Goal: Task Accomplishment & Management: Manage account settings

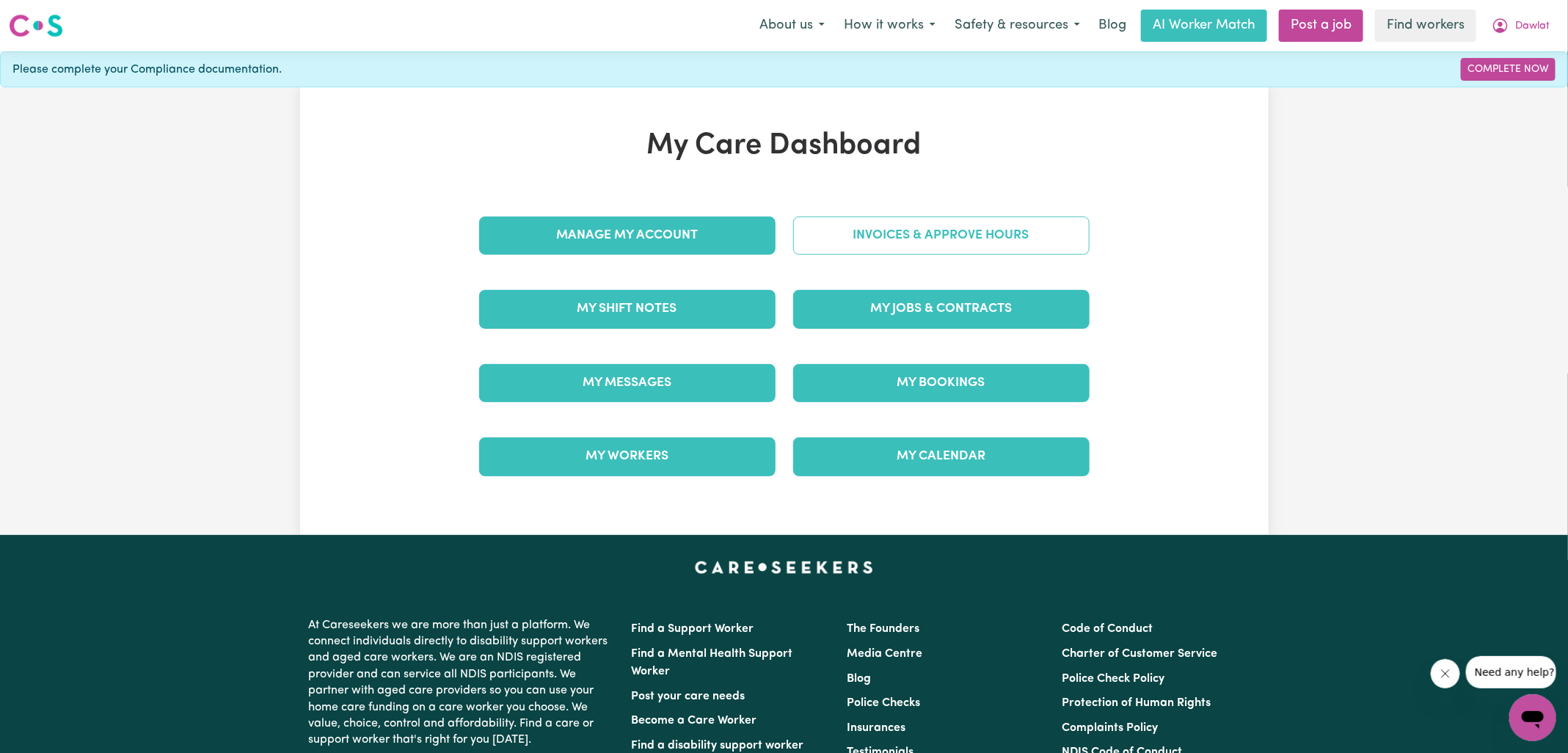
click at [849, 240] on link "Invoices & Approve Hours" at bounding box center [942, 236] width 296 height 38
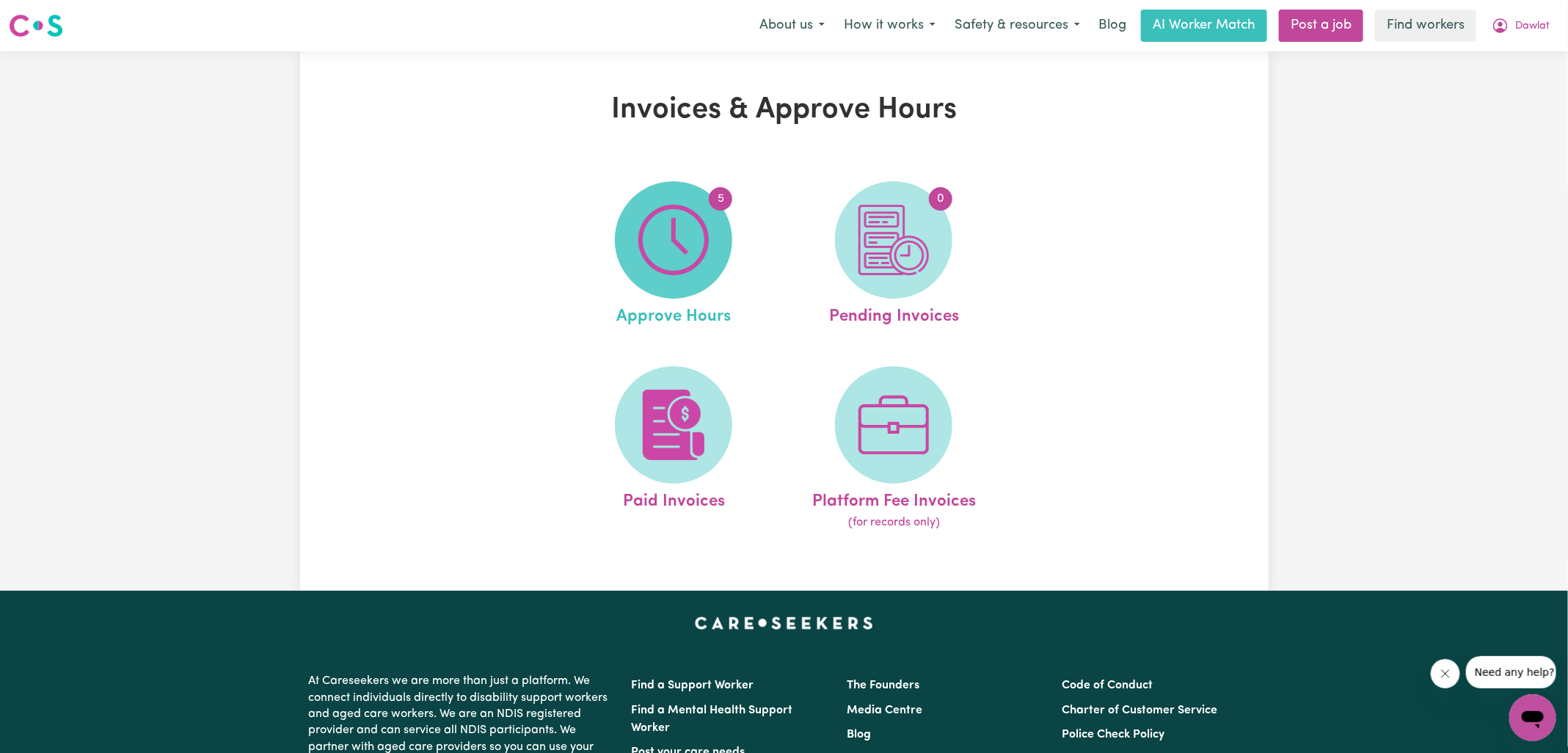
click at [684, 242] on img at bounding box center [673, 240] width 71 height 71
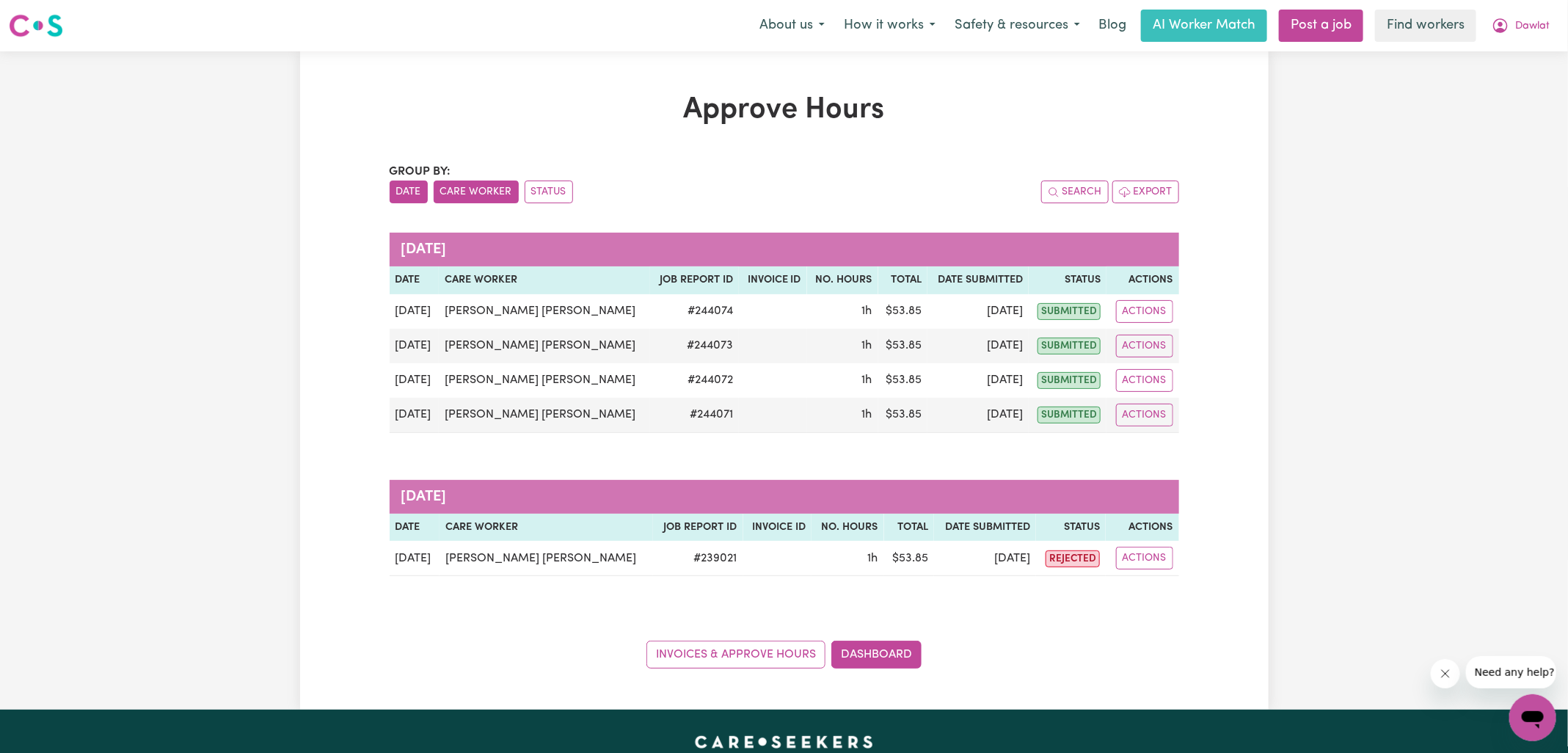
click at [458, 199] on button "Care Worker" at bounding box center [477, 192] width 85 height 23
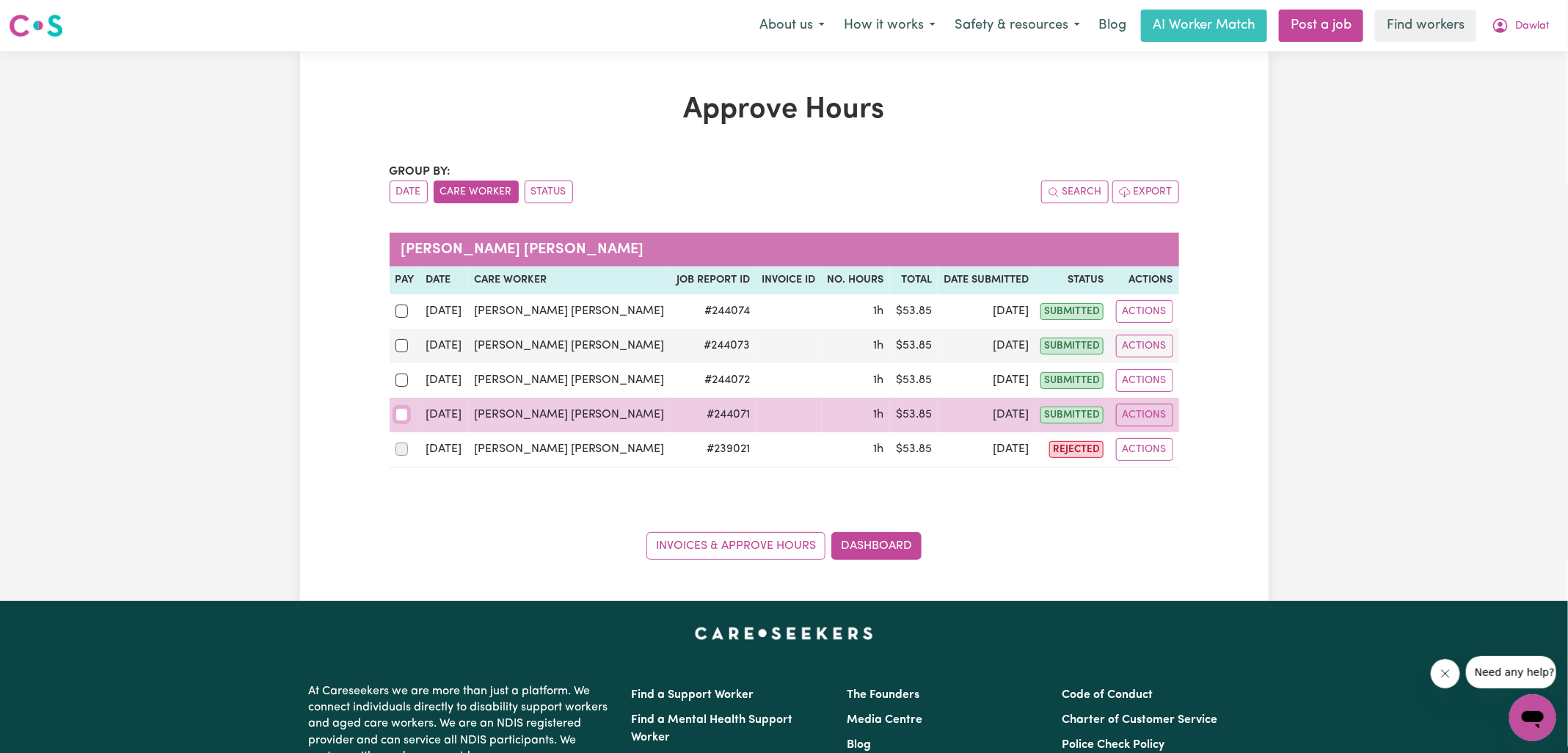
click at [397, 413] on input "checkbox" at bounding box center [402, 415] width 13 height 13
checkbox input "true"
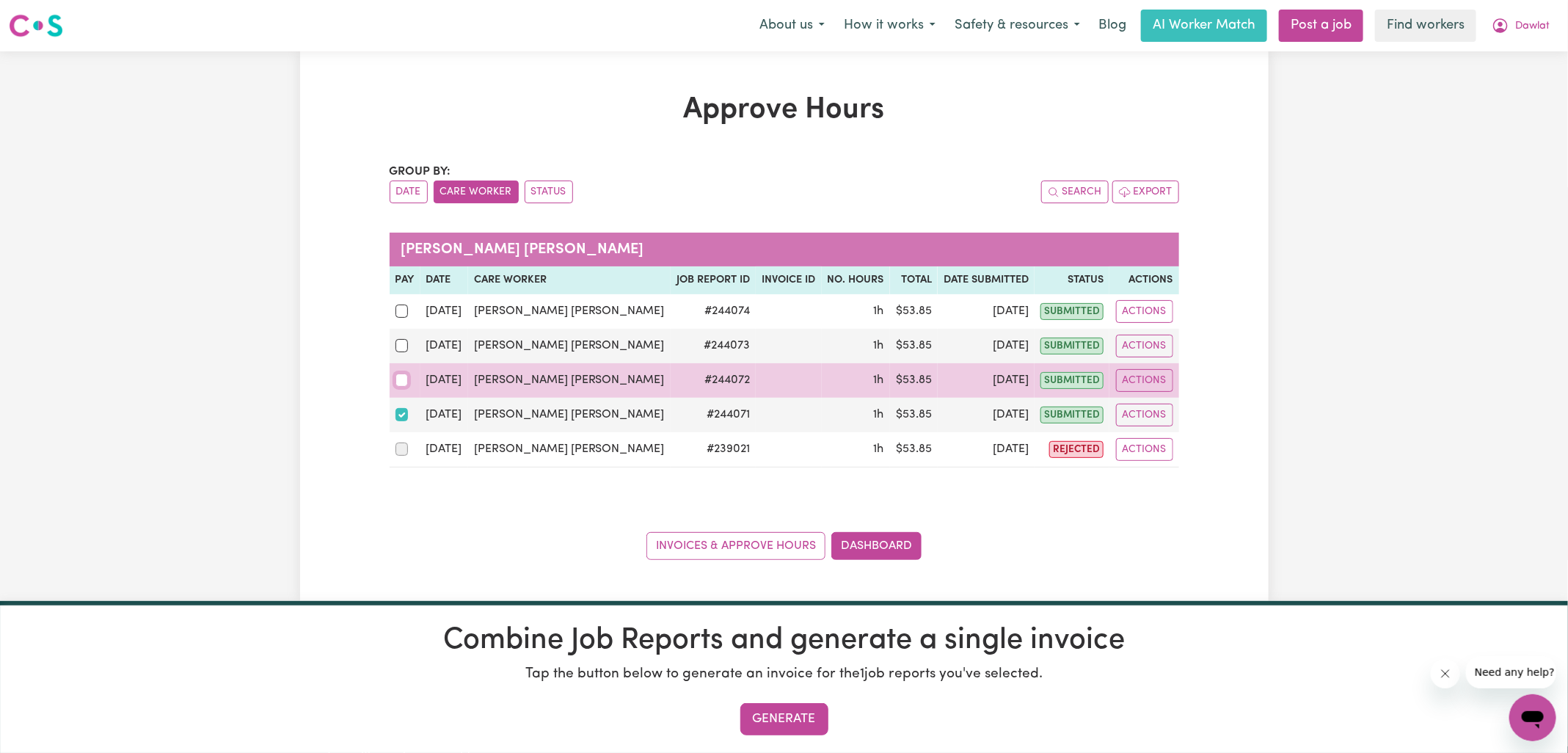
click at [401, 382] on input "checkbox" at bounding box center [402, 380] width 13 height 13
checkbox input "true"
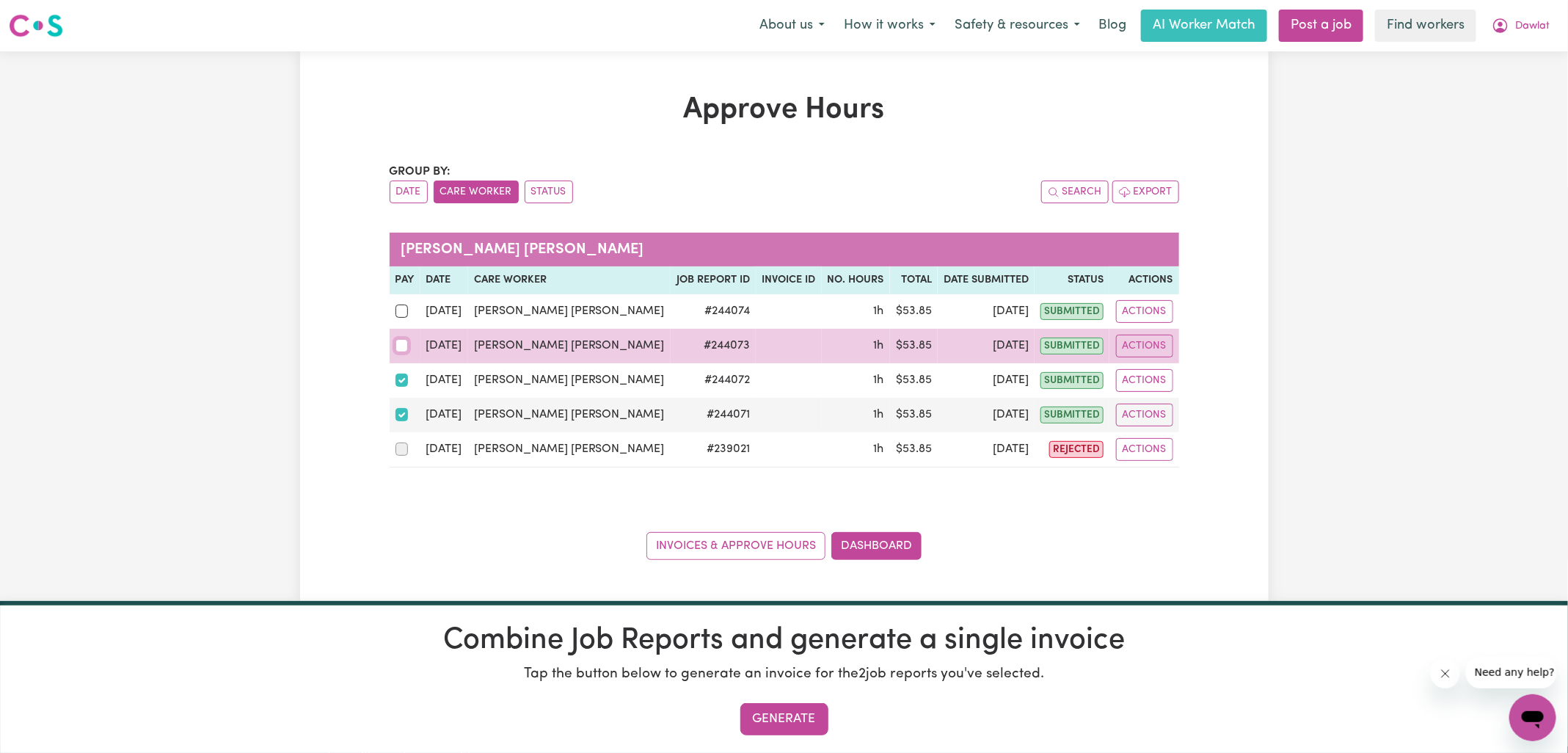
click at [400, 348] on input "checkbox" at bounding box center [402, 346] width 13 height 13
checkbox input "true"
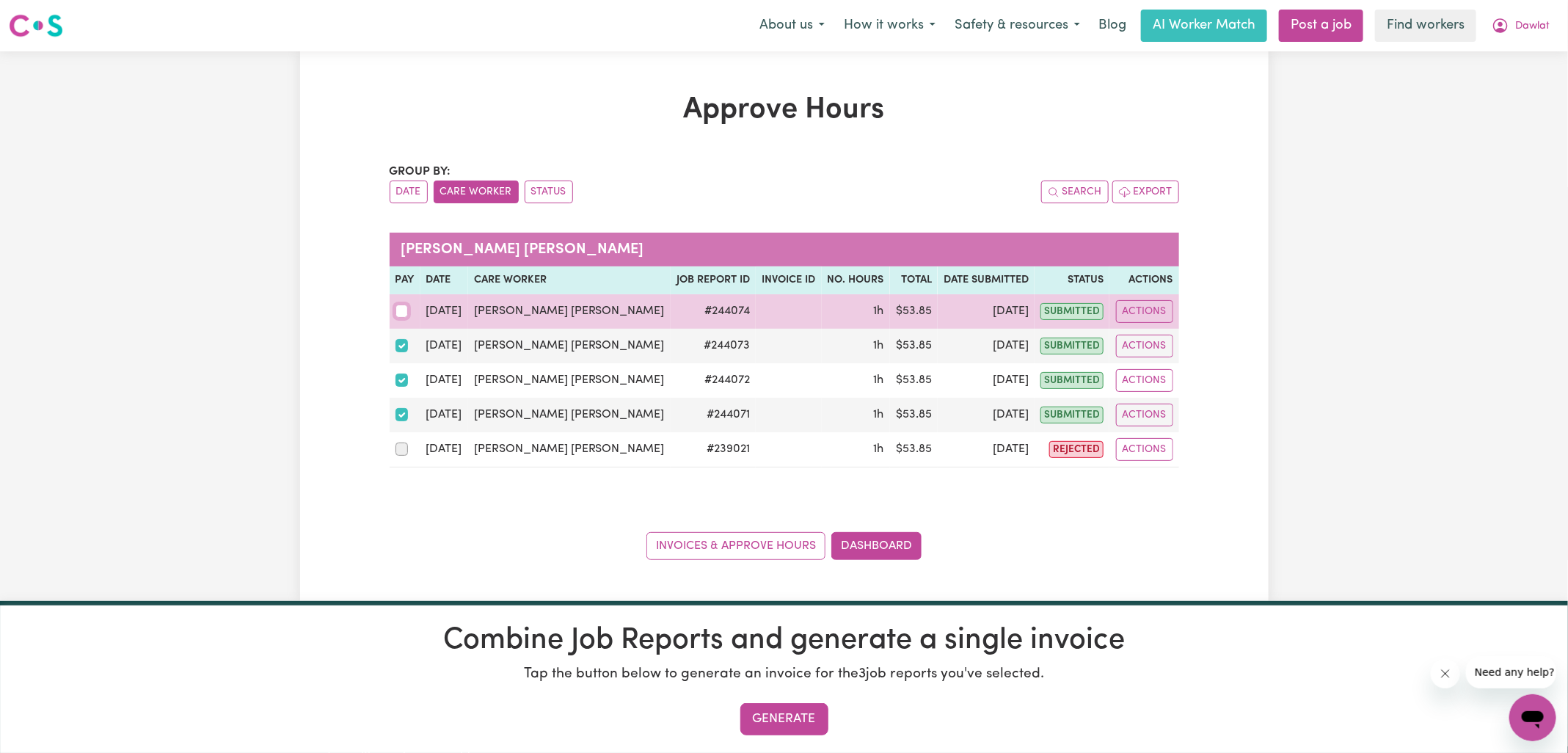
click at [402, 308] on input "checkbox" at bounding box center [402, 311] width 13 height 13
checkbox input "true"
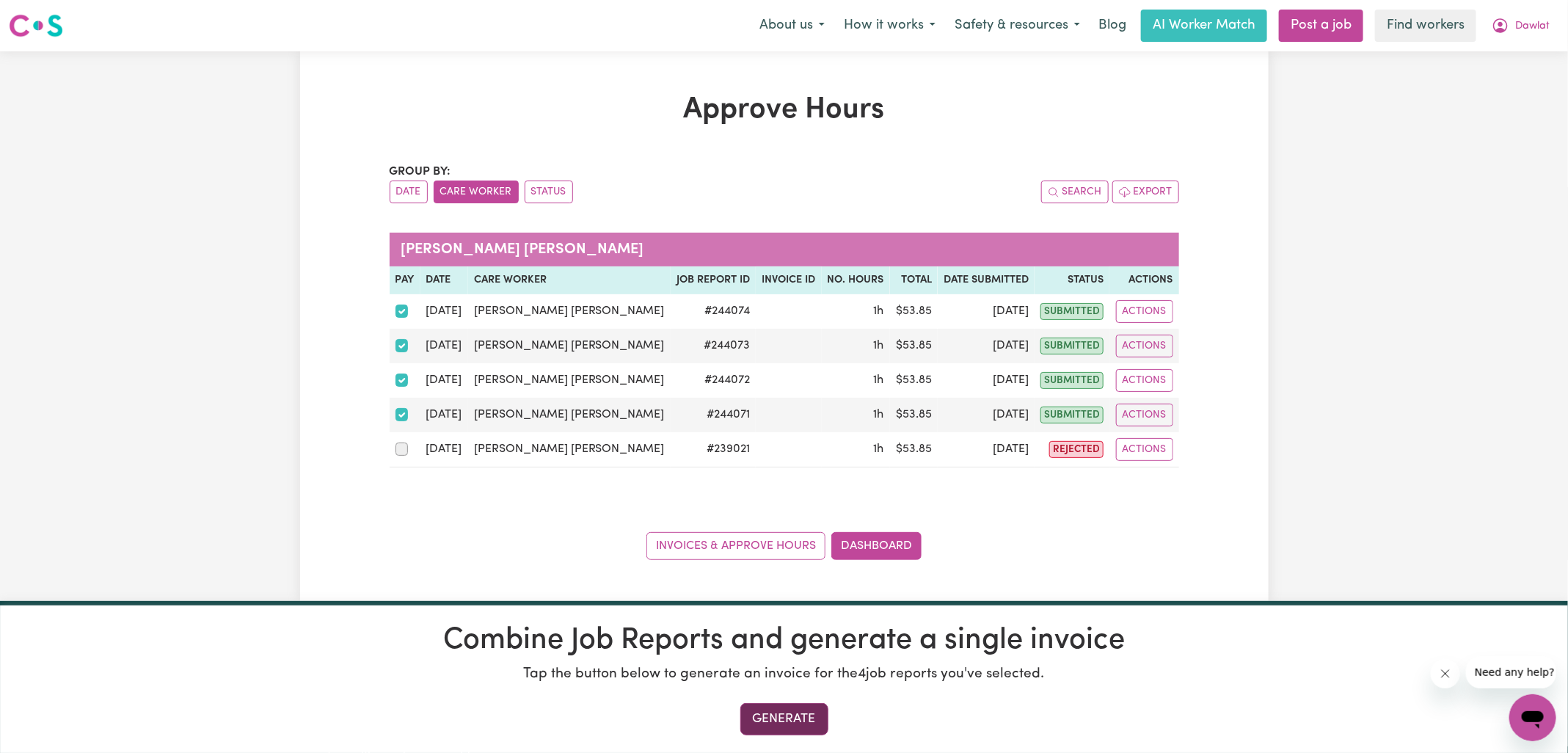
click at [793, 721] on button "Generate" at bounding box center [785, 719] width 88 height 32
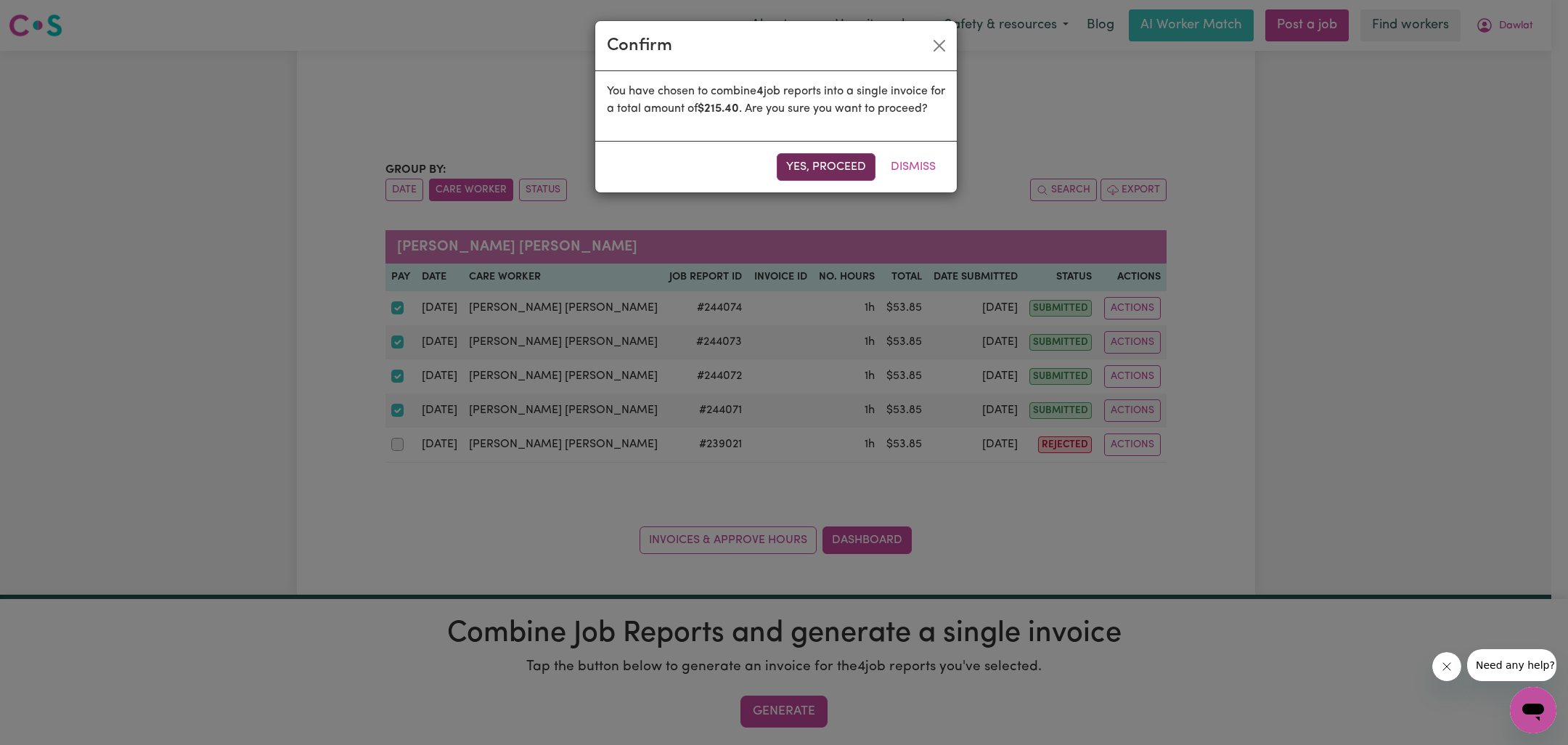
click at [799, 170] on button "Yes, proceed" at bounding box center [826, 167] width 98 height 28
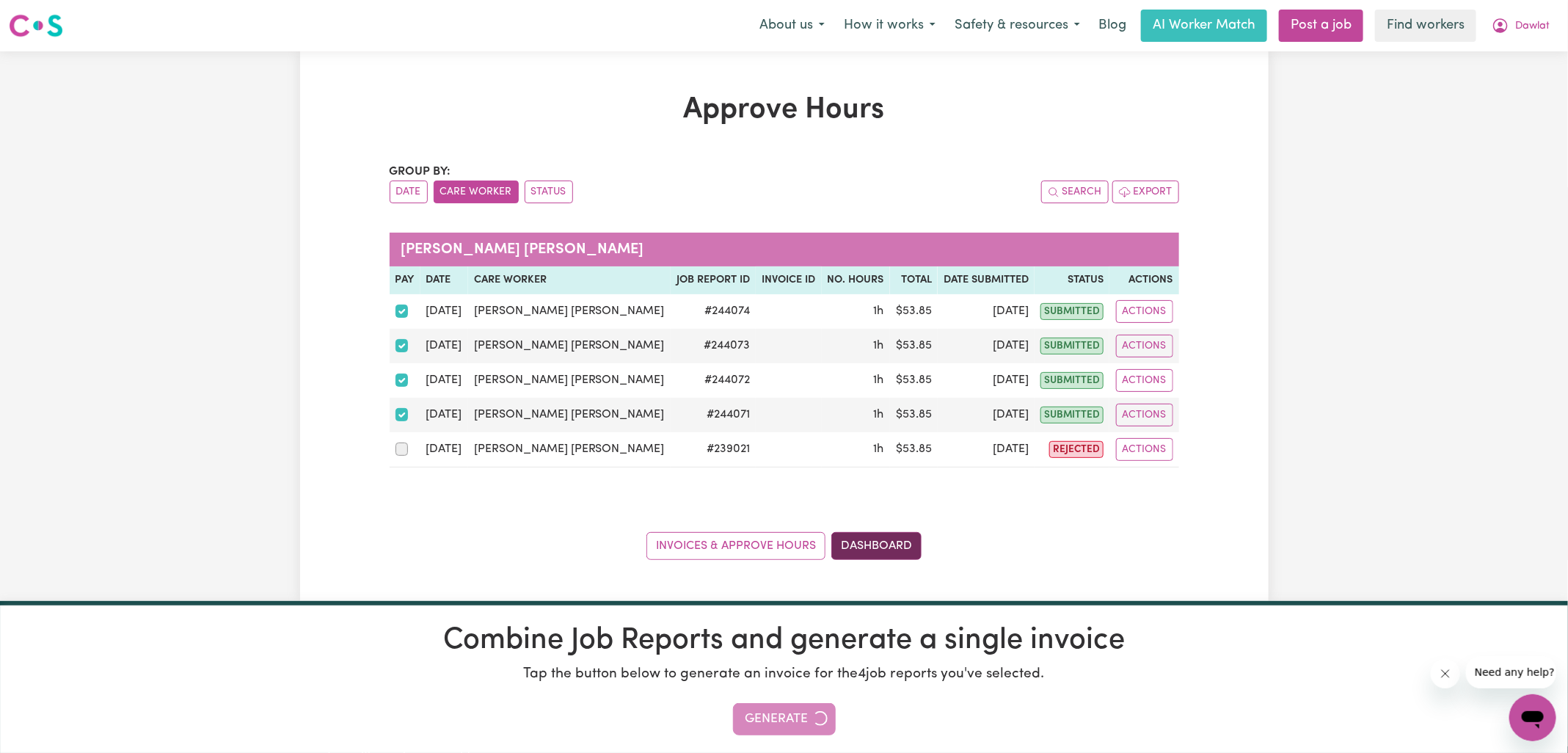
click at [877, 547] on link "Dashboard" at bounding box center [876, 546] width 90 height 28
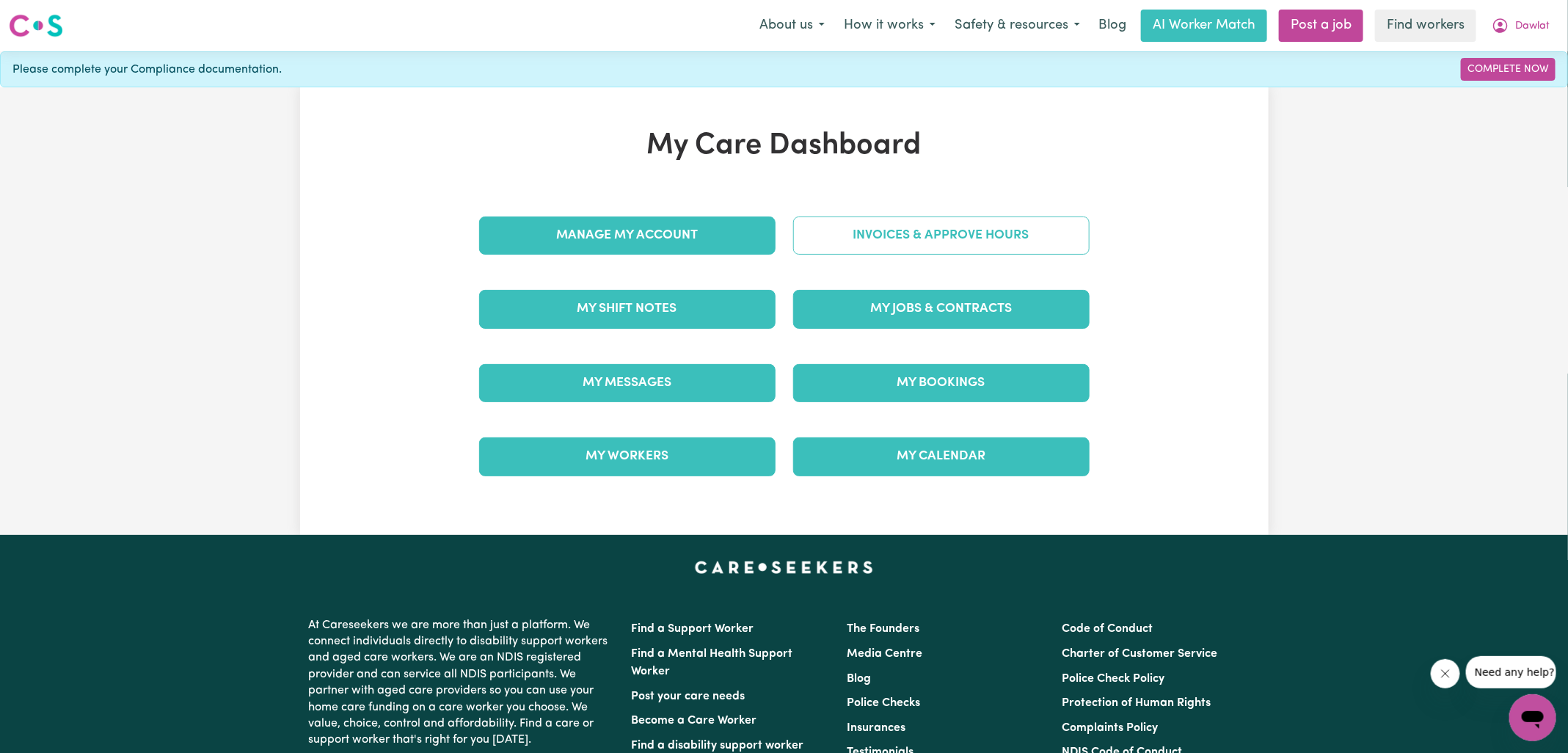
click at [863, 237] on link "Invoices & Approve Hours" at bounding box center [942, 236] width 296 height 38
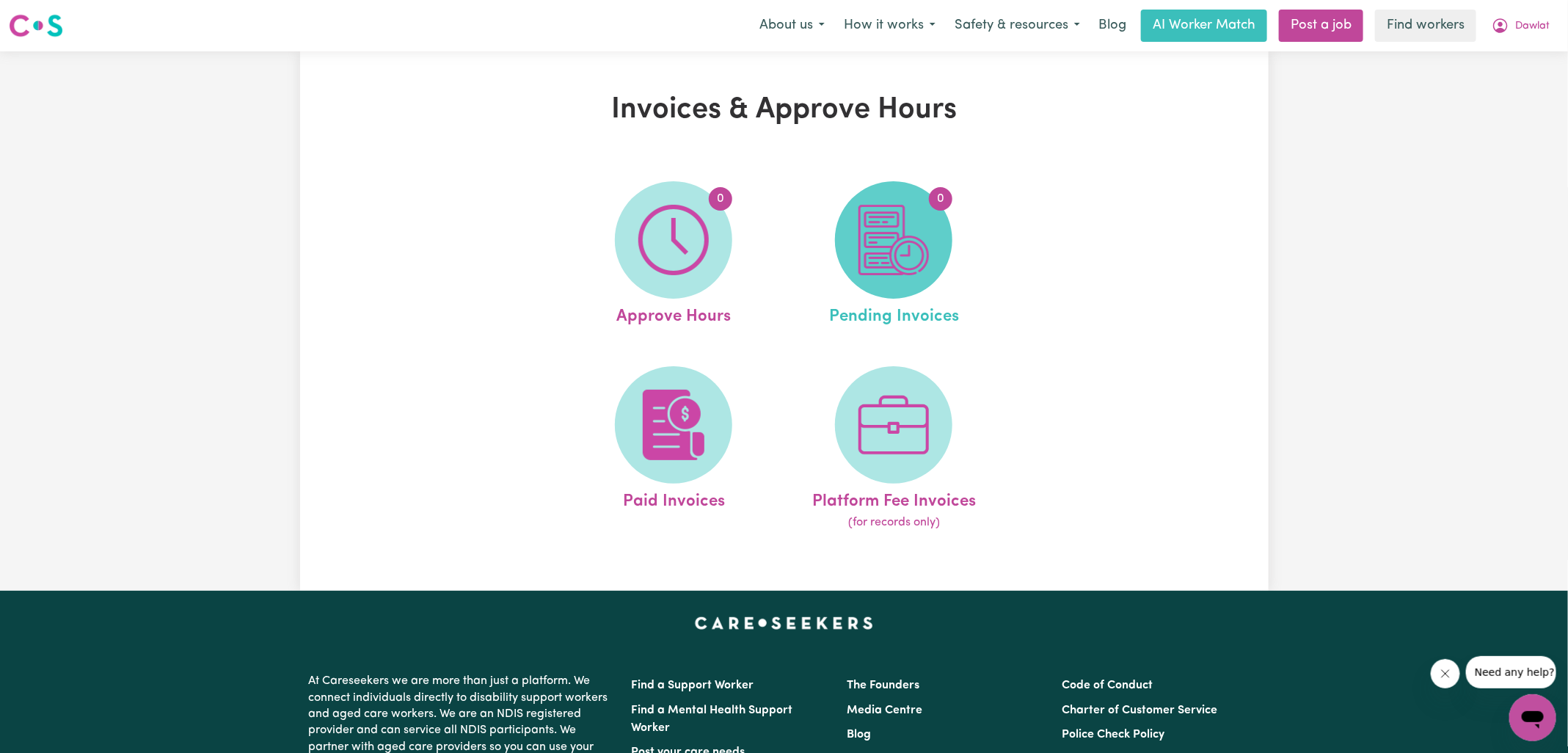
click at [859, 276] on span "0" at bounding box center [893, 239] width 117 height 117
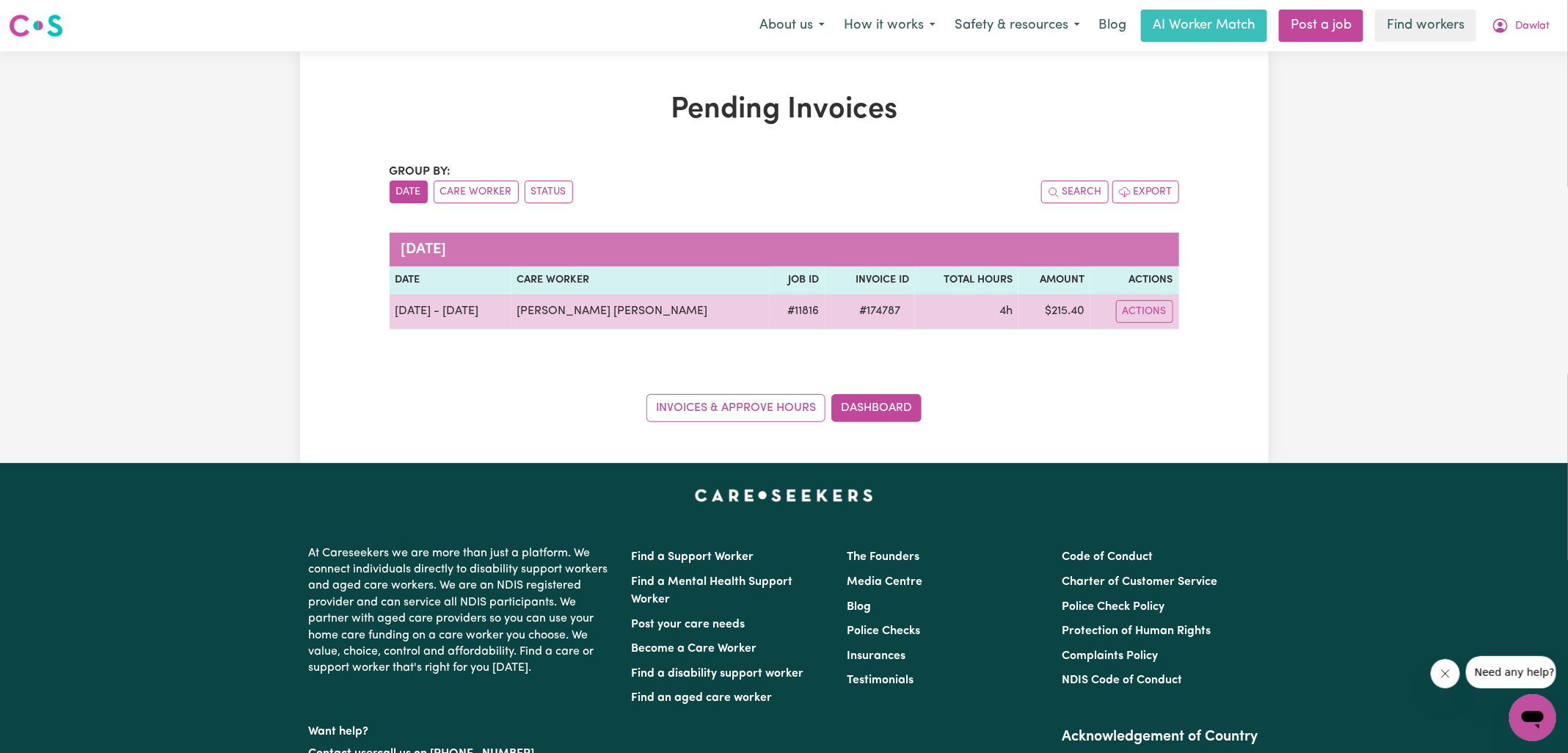
click at [879, 306] on span "# 174787" at bounding box center [880, 311] width 59 height 18
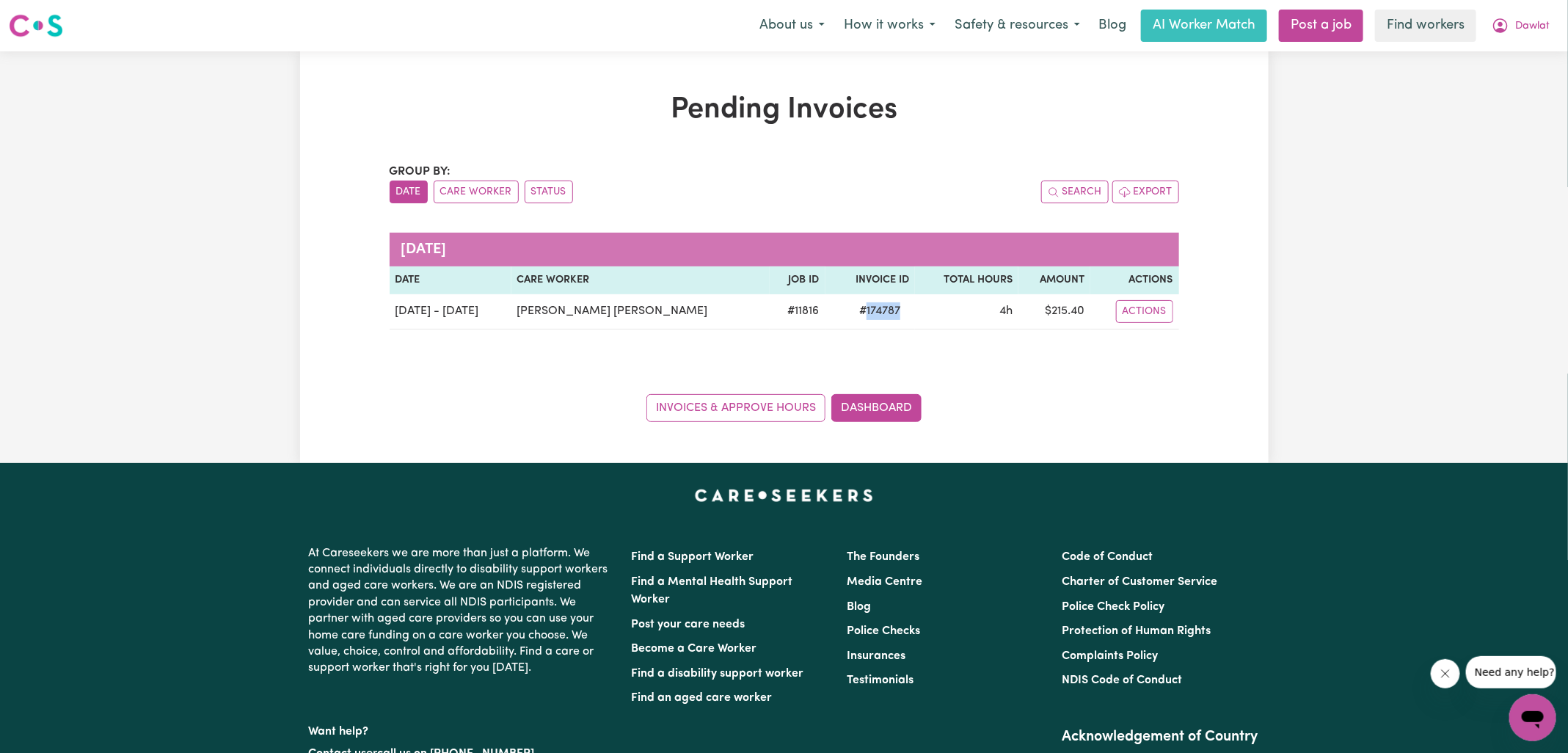
copy span "174787"
click at [888, 410] on link "Dashboard" at bounding box center [876, 408] width 90 height 28
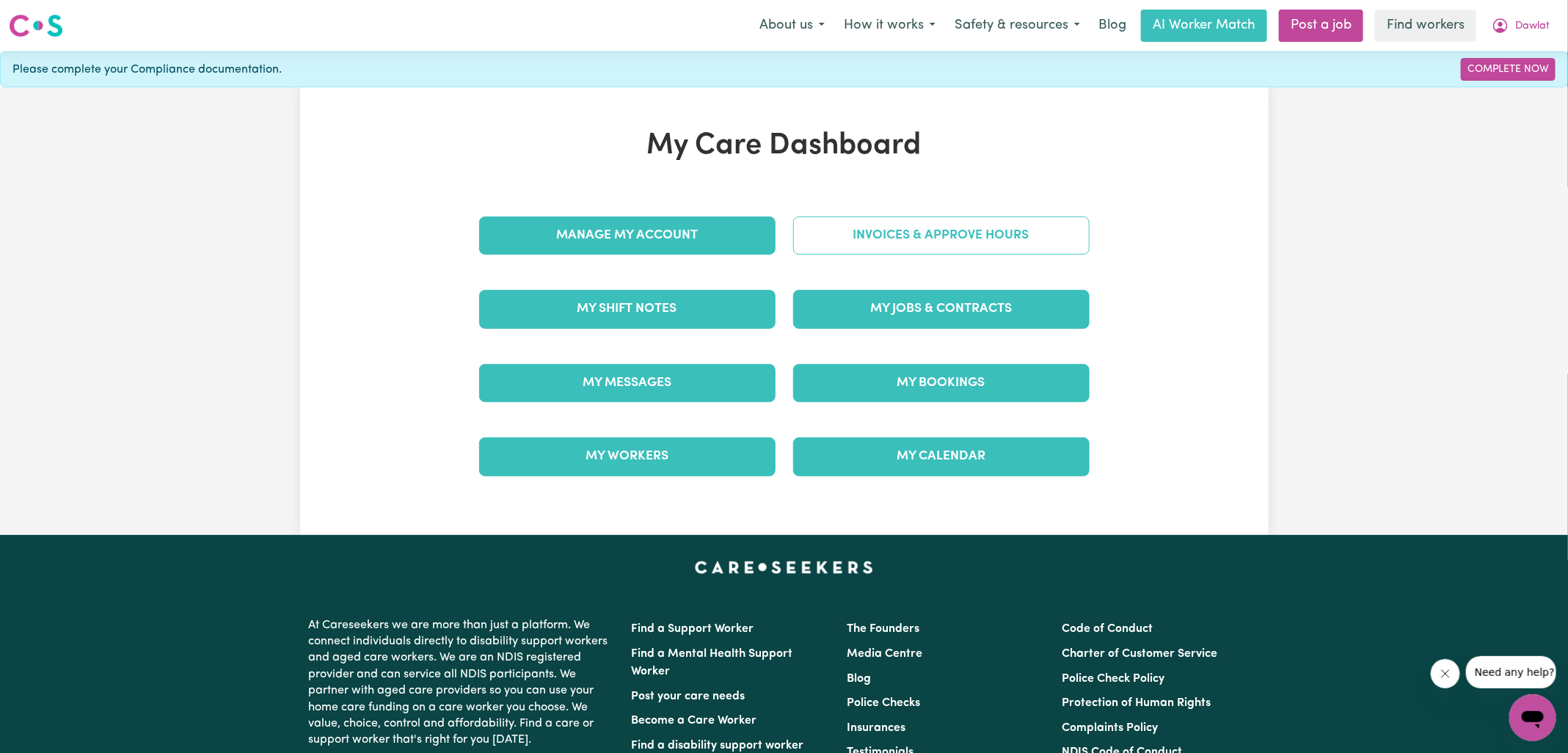
click at [896, 236] on link "Invoices & Approve Hours" at bounding box center [942, 236] width 296 height 38
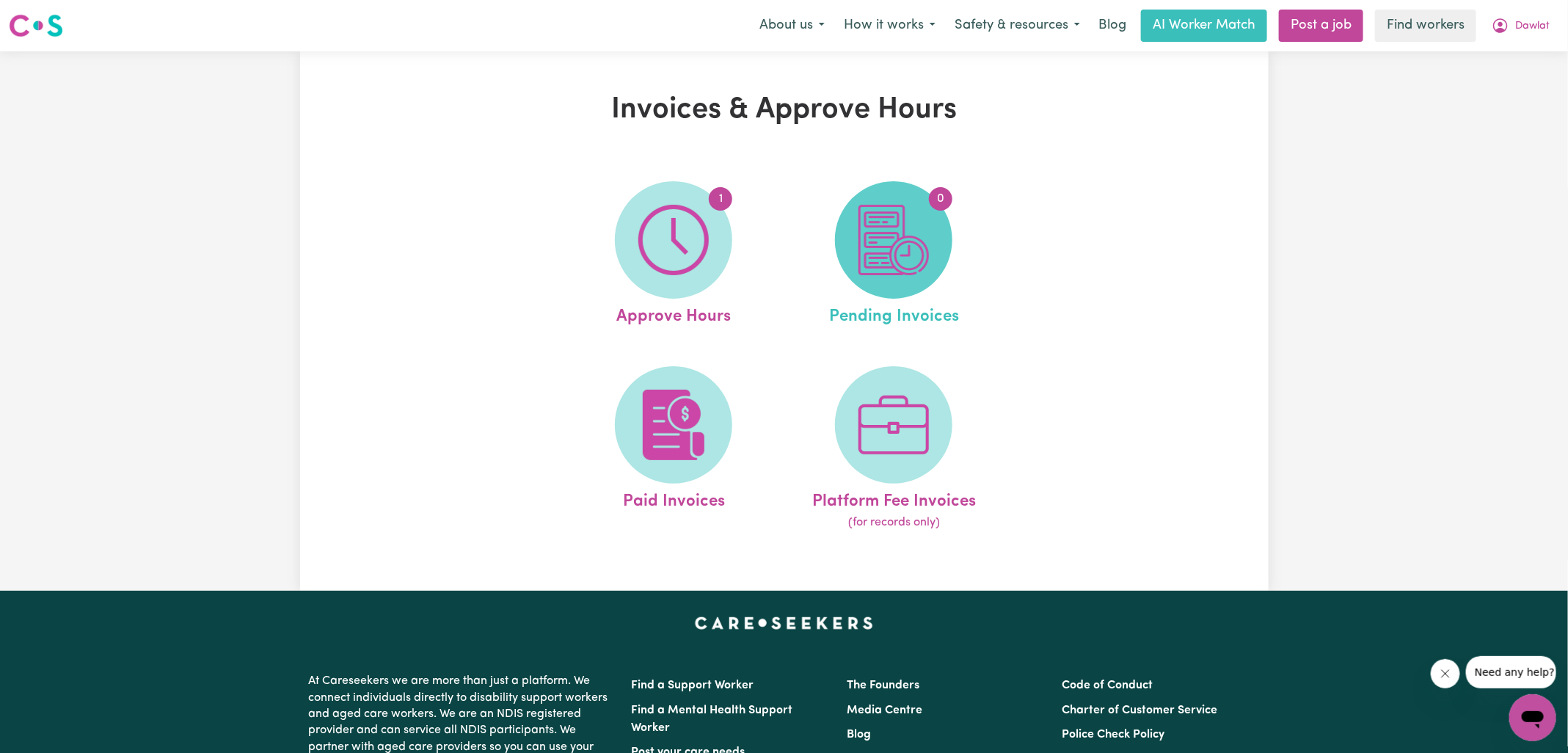
click at [907, 256] on img at bounding box center [894, 240] width 71 height 71
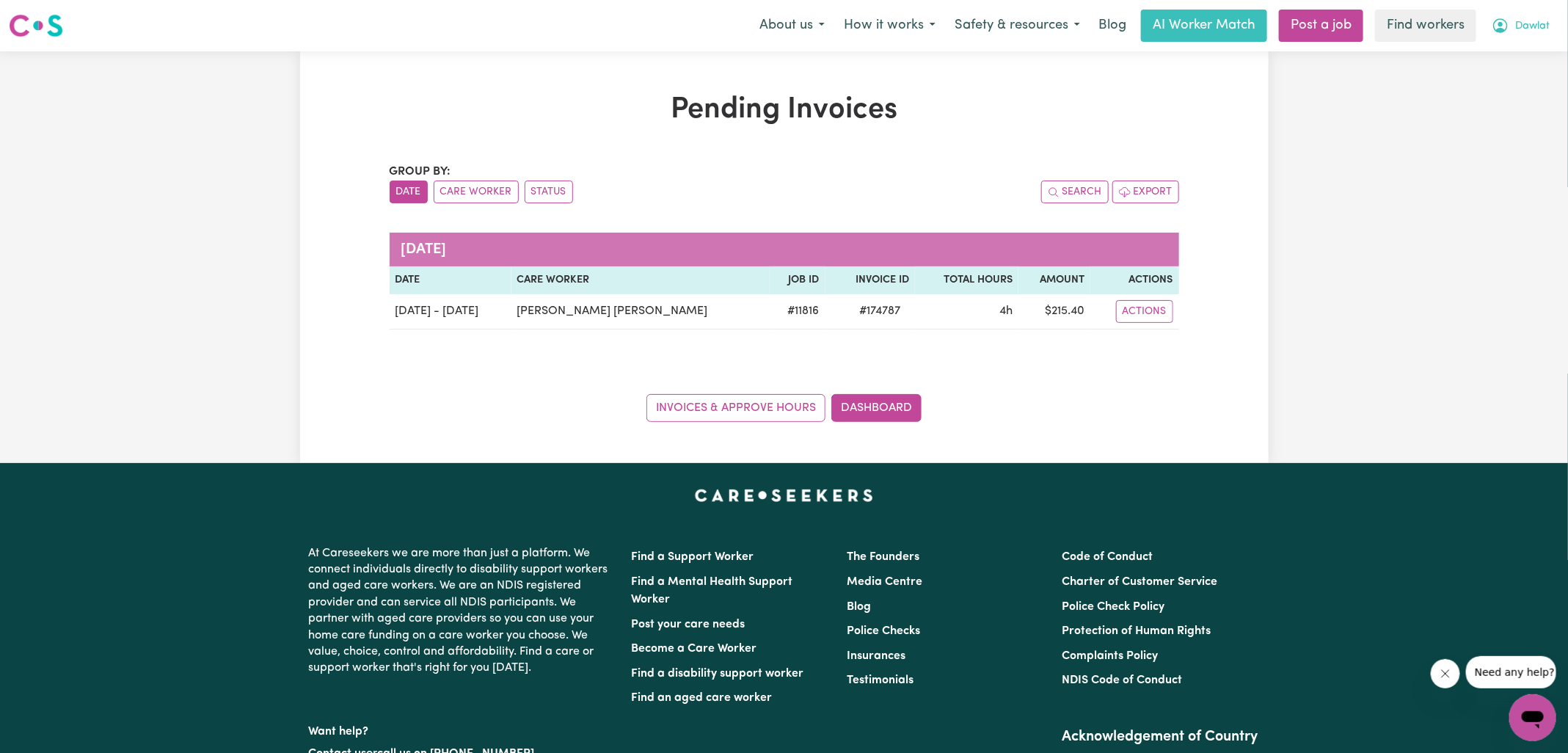
click at [1504, 30] on icon "My Account" at bounding box center [1501, 26] width 15 height 15
click at [1495, 93] on link "Logout" at bounding box center [1500, 85] width 116 height 28
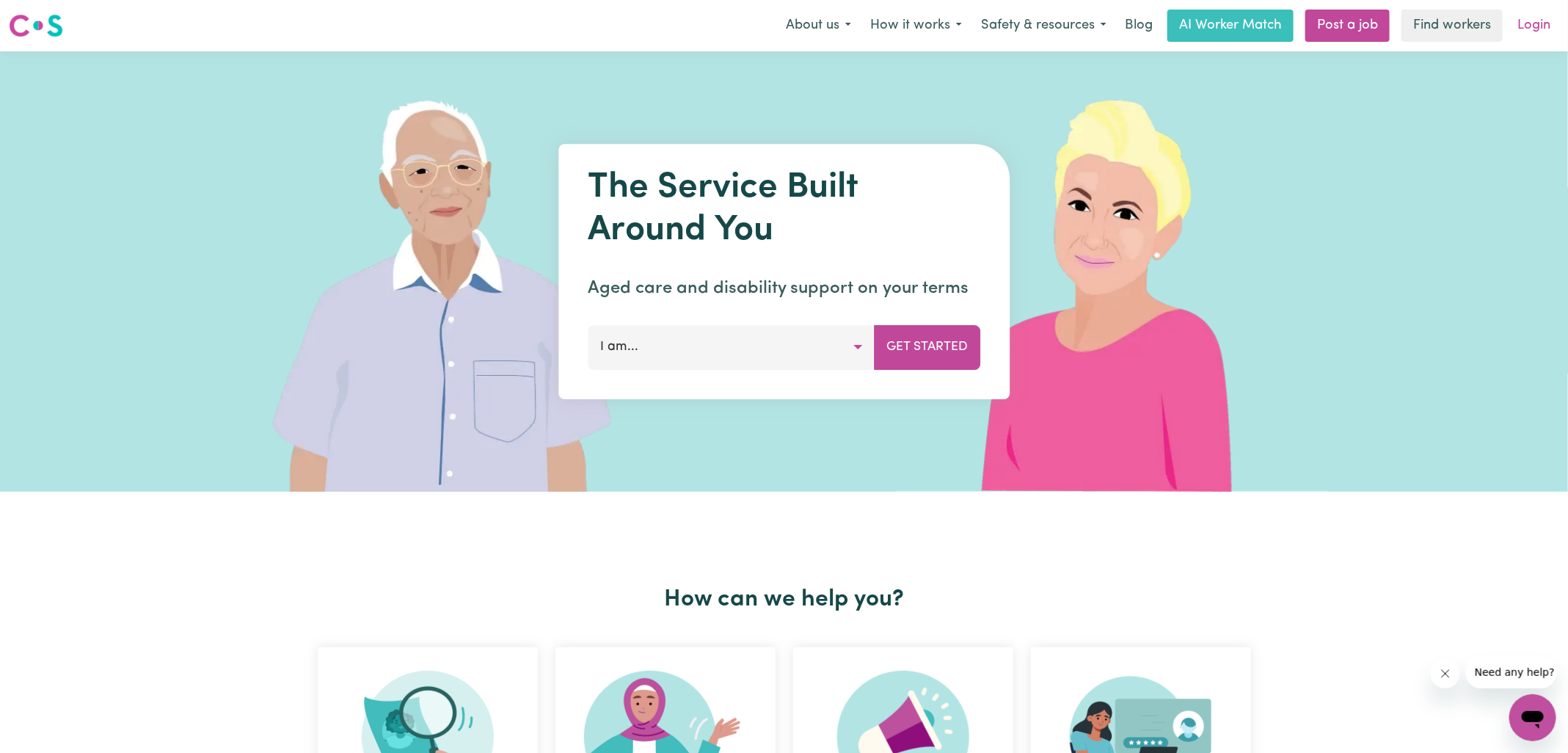
click at [1535, 30] on link "Login" at bounding box center [1534, 26] width 51 height 32
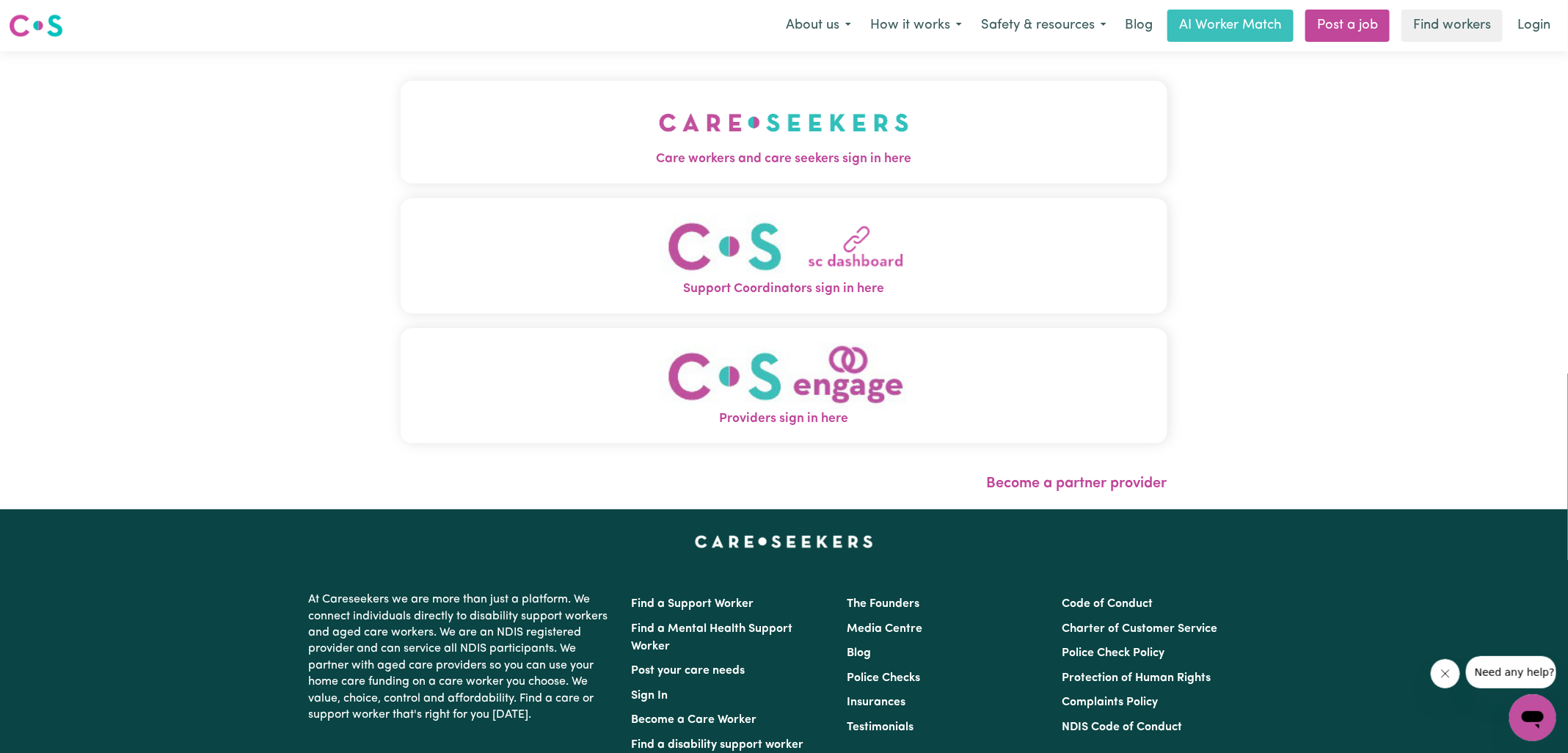
click at [626, 142] on button "Care workers and care seekers sign in here" at bounding box center [784, 132] width 767 height 102
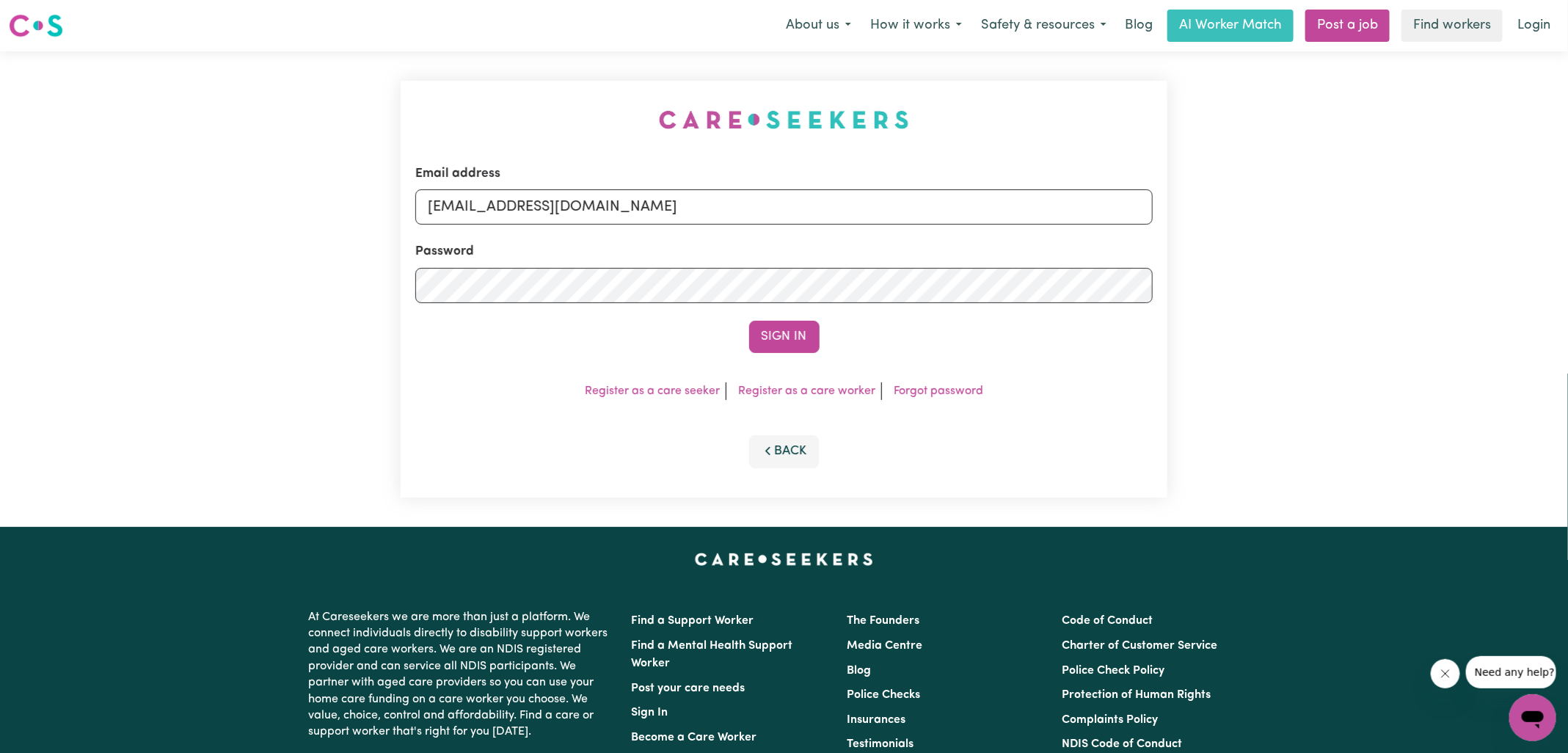
click at [452, 80] on div "Email address [EMAIL_ADDRESS][DOMAIN_NAME] Password Sign In Register as a care …" at bounding box center [784, 289] width 785 height 475
drag, startPoint x: 504, startPoint y: 205, endPoint x: 1166, endPoint y: 253, distance: 663.7
click at [1166, 253] on div "Email address [EMAIL_ADDRESS][DOMAIN_NAME] Password Sign In Register as a care …" at bounding box center [784, 290] width 767 height 417
type input "[EMAIL_ADDRESS][DOMAIN_NAME]"
click at [749, 321] on button "Sign In" at bounding box center [785, 337] width 71 height 32
